Goal: Go to known website: Access a specific website the user already knows

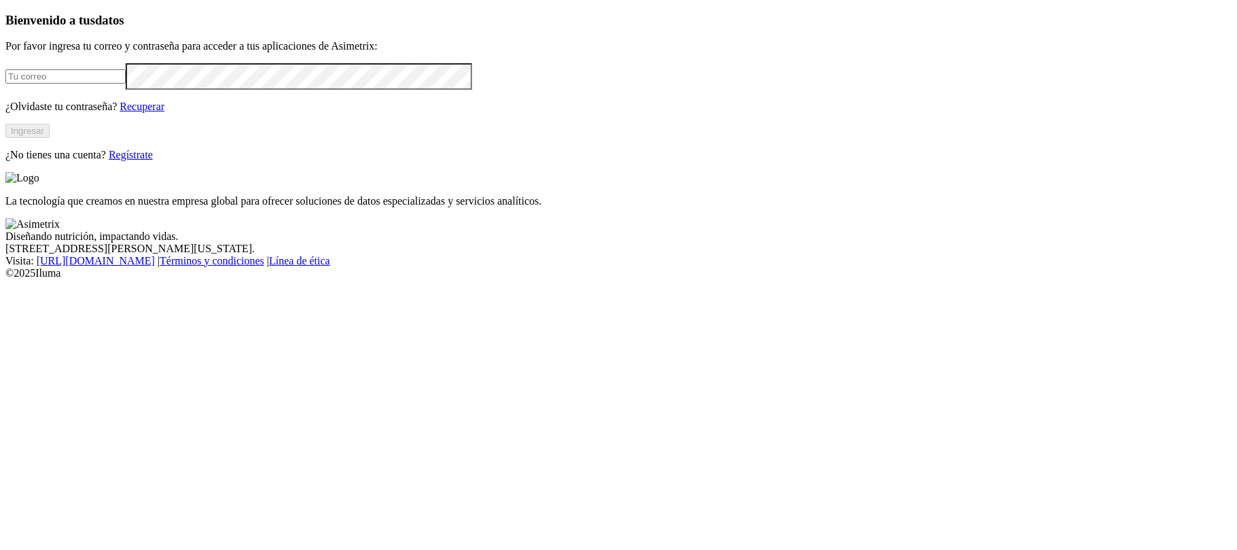
type input "[PERSON_NAME][EMAIL_ADDRESS][PERSON_NAME][DOMAIN_NAME]"
click at [417, 161] on div "Bienvenido a tus datos Por favor ingresa tu correo y contraseña para acceder a …" at bounding box center [618, 87] width 1226 height 148
click at [50, 138] on button "Ingresar" at bounding box center [27, 131] width 44 height 14
